Goal: Information Seeking & Learning: Learn about a topic

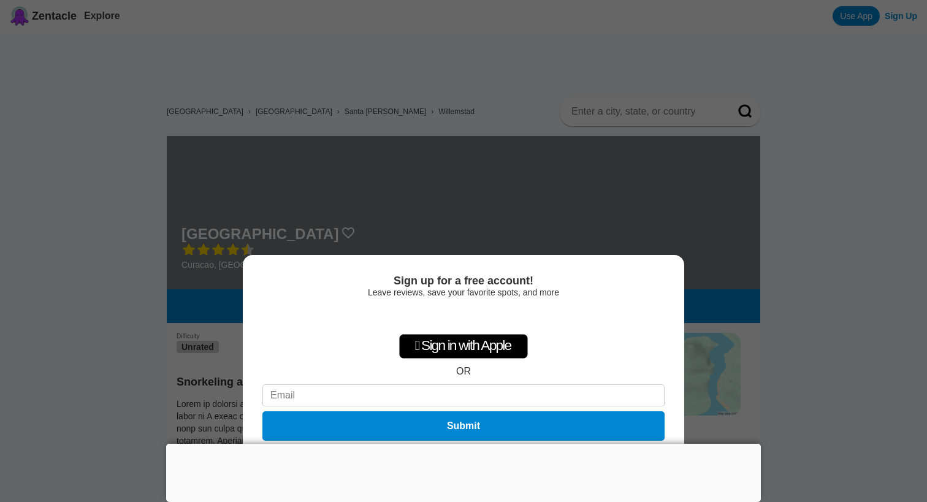
click at [458, 444] on div at bounding box center [463, 444] width 595 height 0
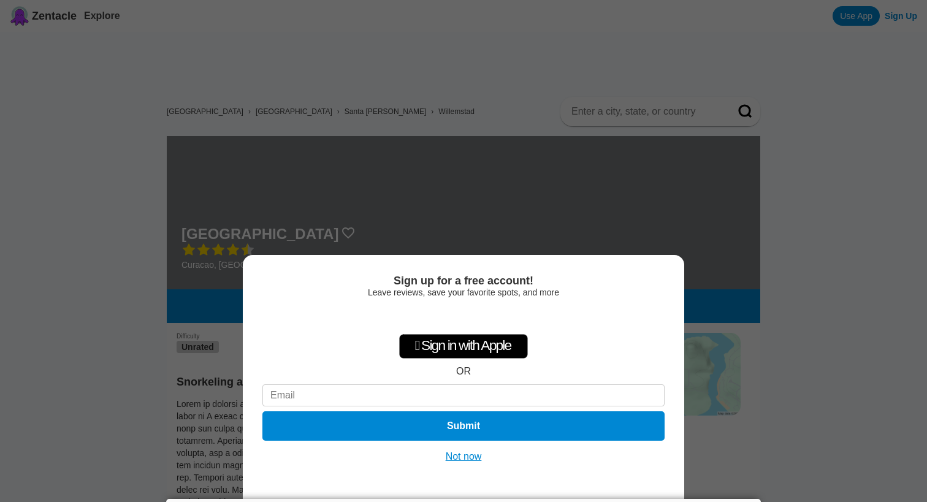
click at [465, 457] on button "Not now" at bounding box center [464, 457] width 44 height 12
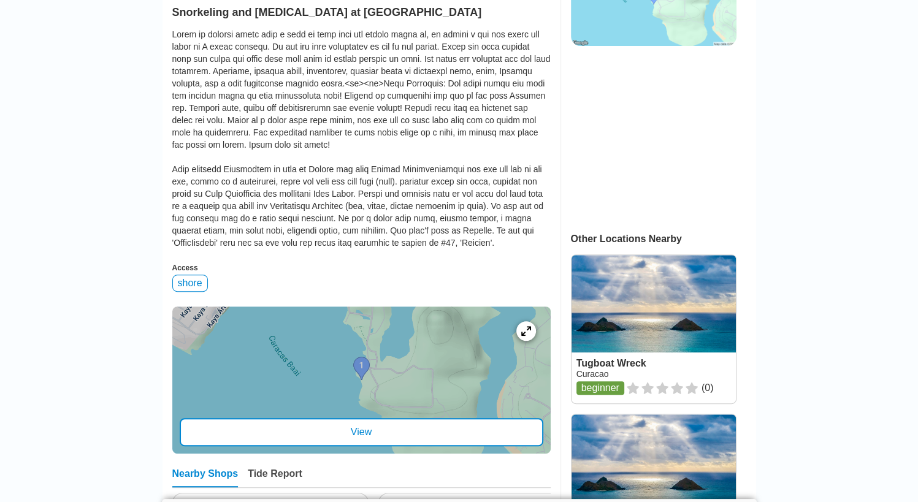
scroll to position [490, 0]
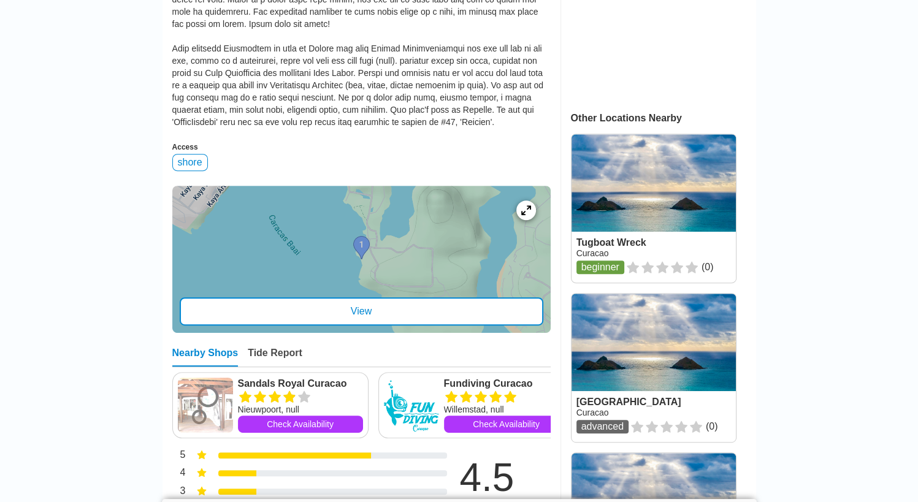
click at [378, 318] on div "View" at bounding box center [362, 311] width 364 height 28
